Goal: Navigation & Orientation: Find specific page/section

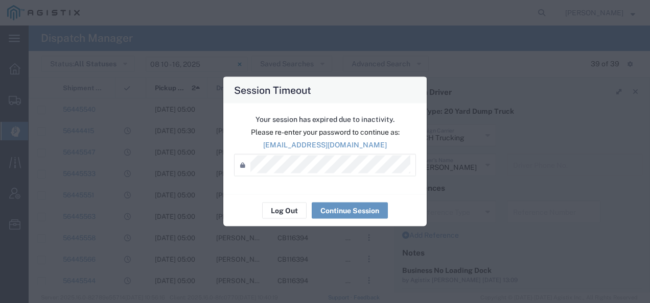
scroll to position [102, 0]
click at [290, 210] on button "Log Out" at bounding box center [284, 211] width 44 height 16
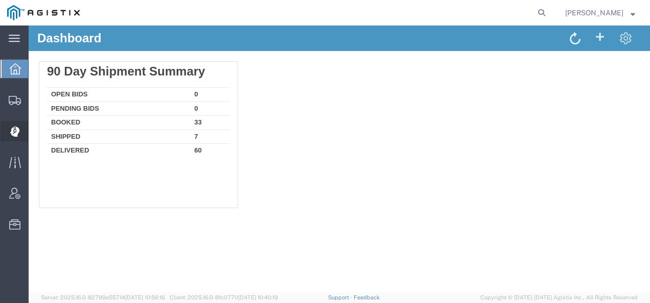
click at [8, 130] on div at bounding box center [15, 131] width 29 height 20
